Goal: Transaction & Acquisition: Purchase product/service

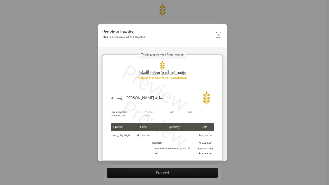
click at [218, 35] on button "Close" at bounding box center [218, 35] width 6 height 6
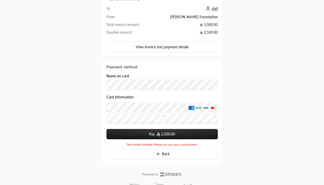
scroll to position [39, 0]
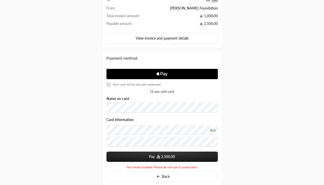
click at [162, 157] on span "2,500.00" at bounding box center [168, 156] width 14 height 5
